Goal: Information Seeking & Learning: Learn about a topic

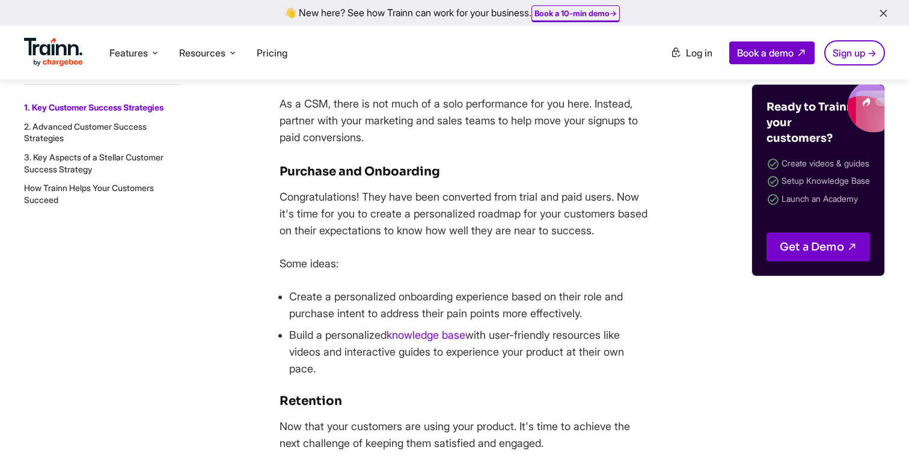
scroll to position [1985, 0]
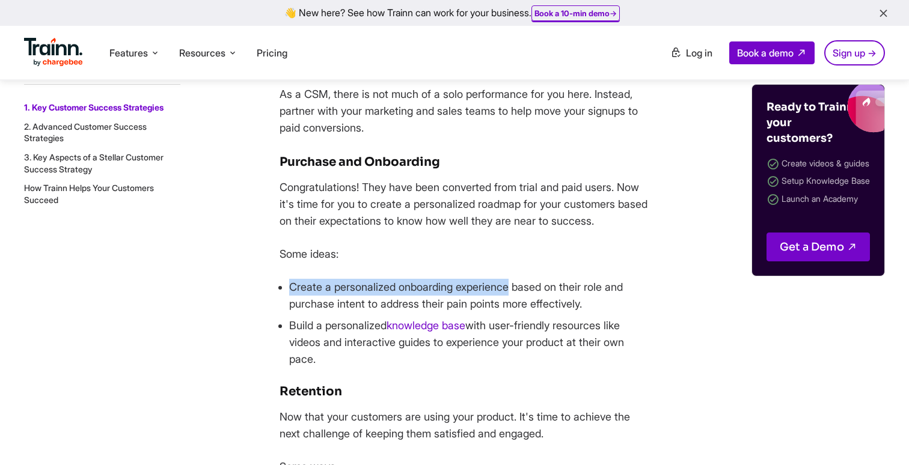
drag, startPoint x: 289, startPoint y: 286, endPoint x: 514, endPoint y: 284, distance: 225.5
click at [514, 284] on li "Create a personalized onboarding experience based on their role and purchase in…" at bounding box center [470, 296] width 363 height 34
copy li "Create a personalized onboarding experience"
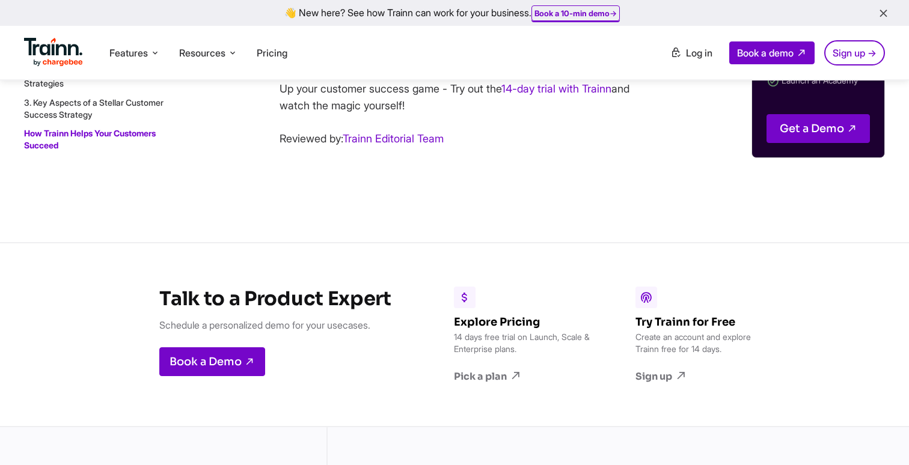
scroll to position [13865, 0]
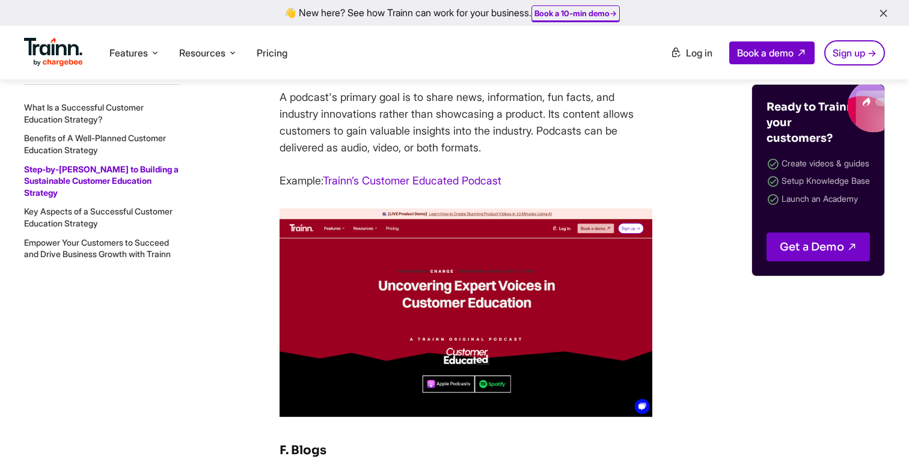
scroll to position [12656, 0]
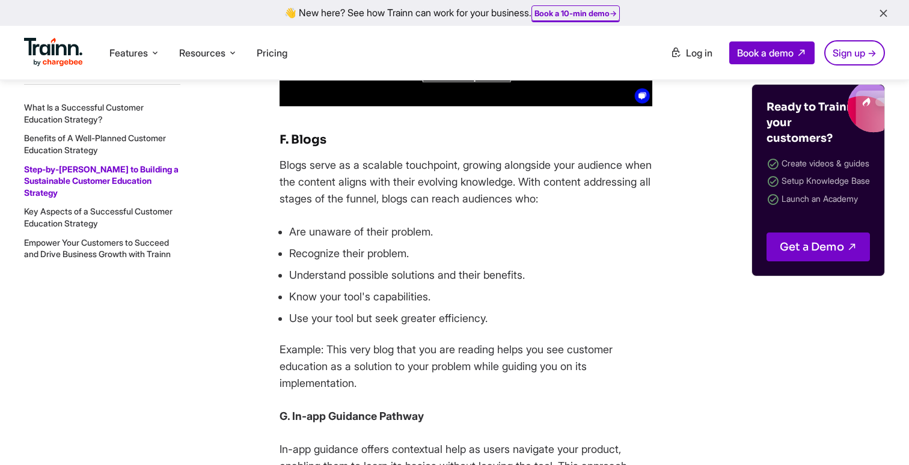
click at [79, 247] on li "Empower Your Customers to Succeed and Drive Business Growth with Trainn" at bounding box center [102, 247] width 156 height 23
click at [104, 249] on link "Empower Your Customers to Succeed and Drive Business Growth with Trainn" at bounding box center [97, 248] width 147 height 22
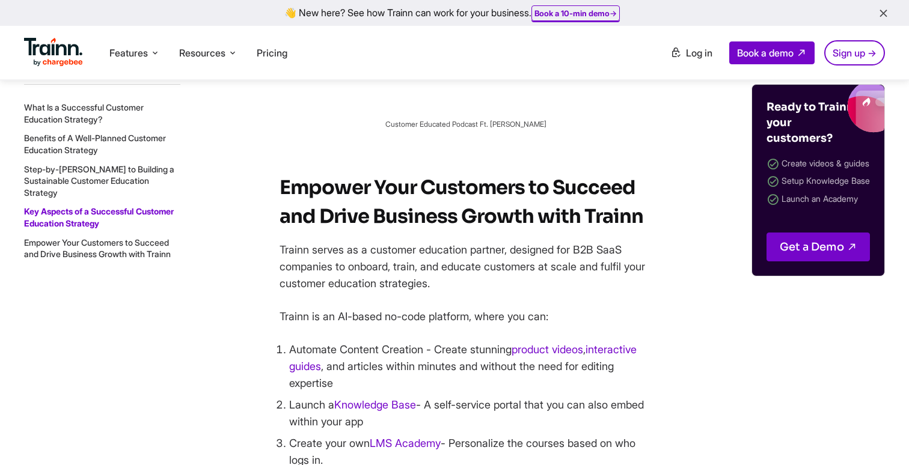
scroll to position [17959, 0]
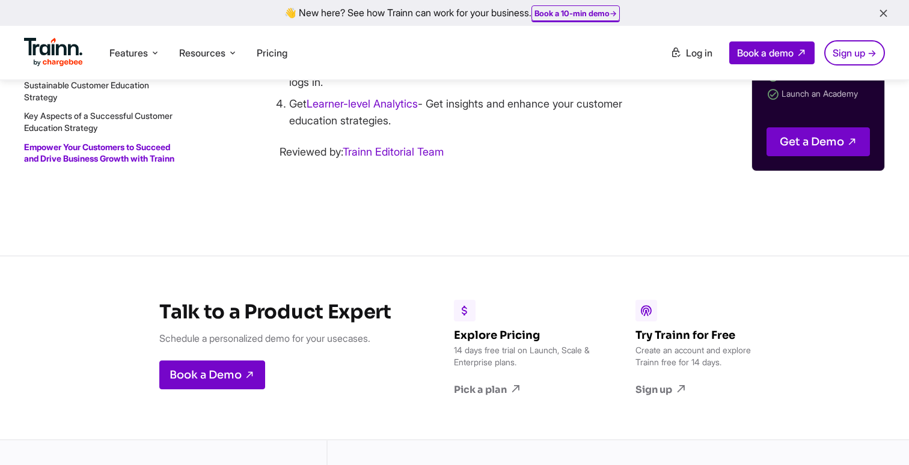
click at [604, 52] on li "Launch a Knowledge Base - A self-service portal that you can also embed within …" at bounding box center [470, 36] width 363 height 34
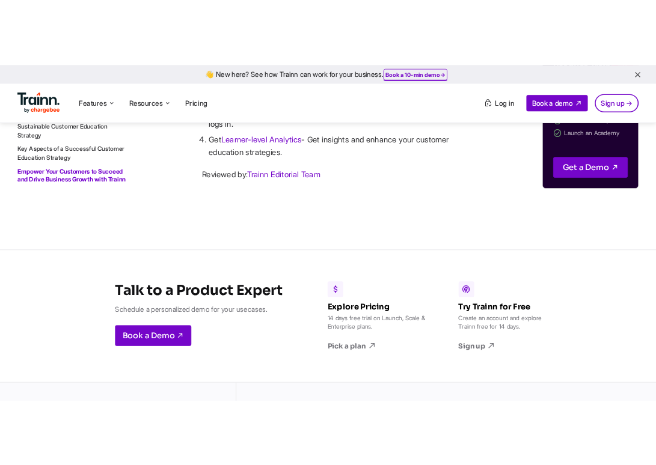
scroll to position [17969, 0]
